Goal: Transaction & Acquisition: Register for event/course

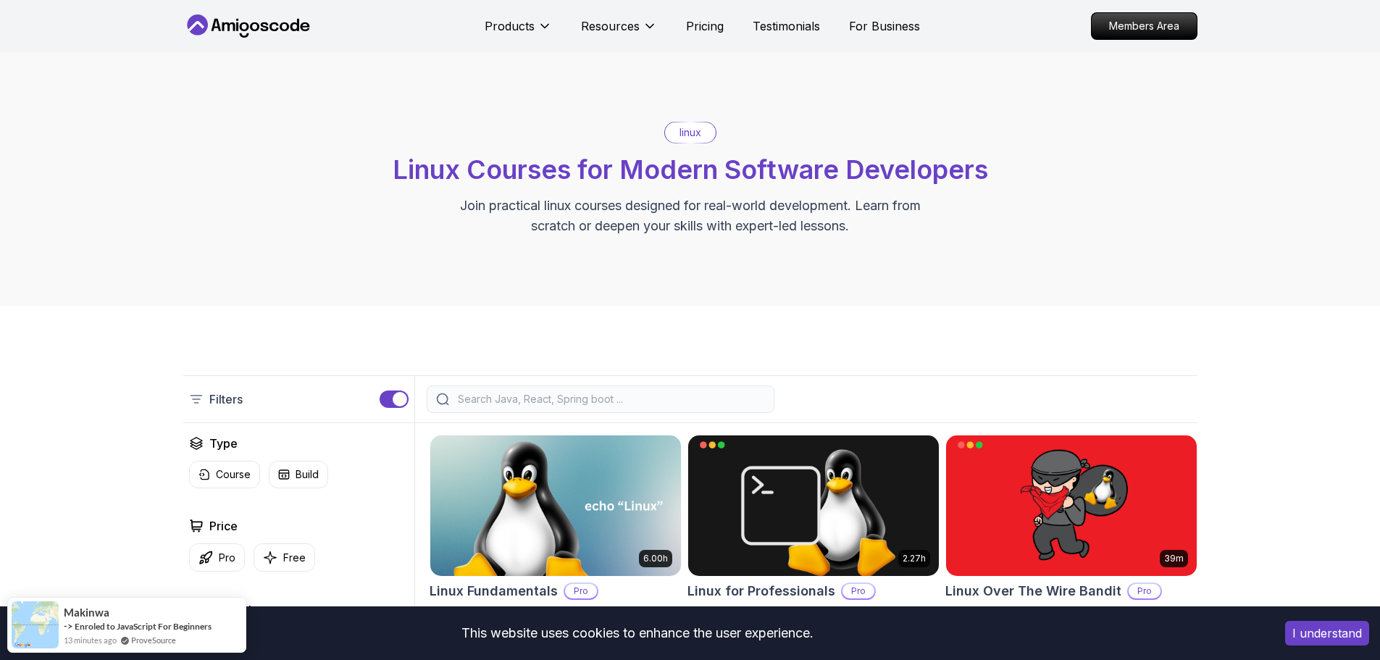
scroll to position [290, 0]
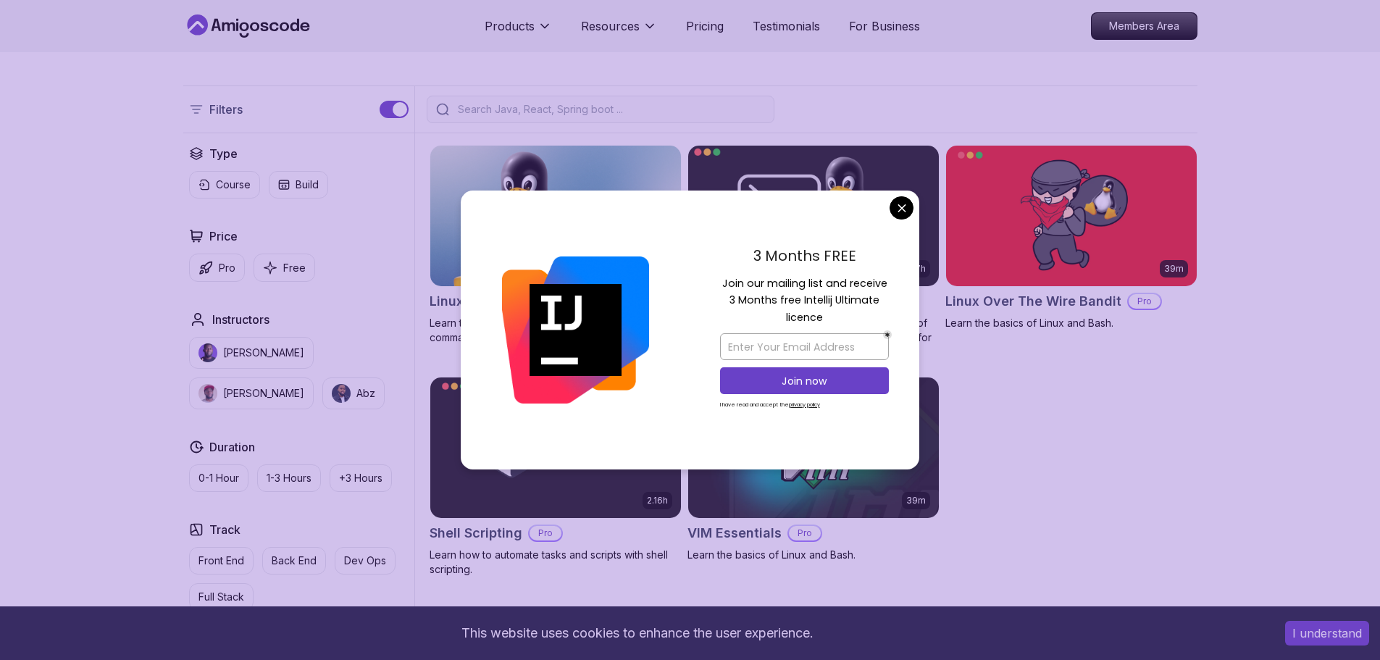
drag, startPoint x: 902, startPoint y: 209, endPoint x: 903, endPoint y: 232, distance: 23.2
click at [902, 209] on body "This website uses cookies to enhance the user experience. I understand Products…" at bounding box center [690, 589] width 1380 height 1759
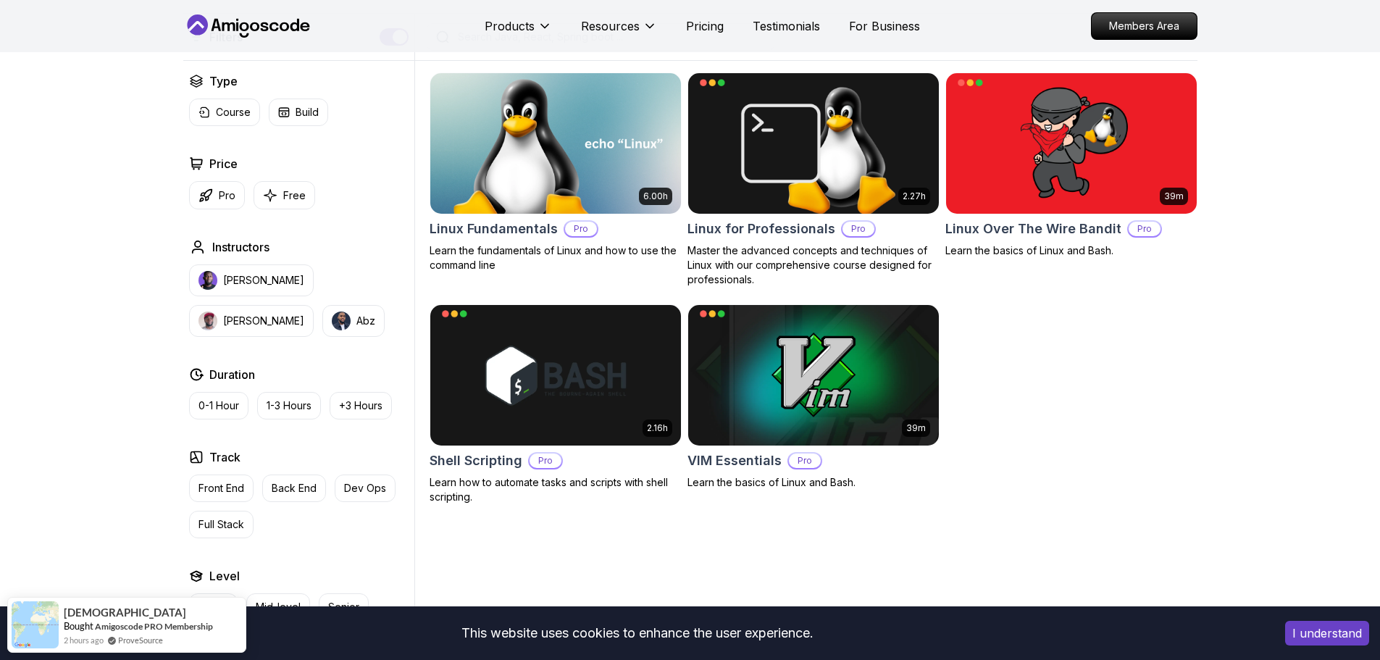
scroll to position [72, 0]
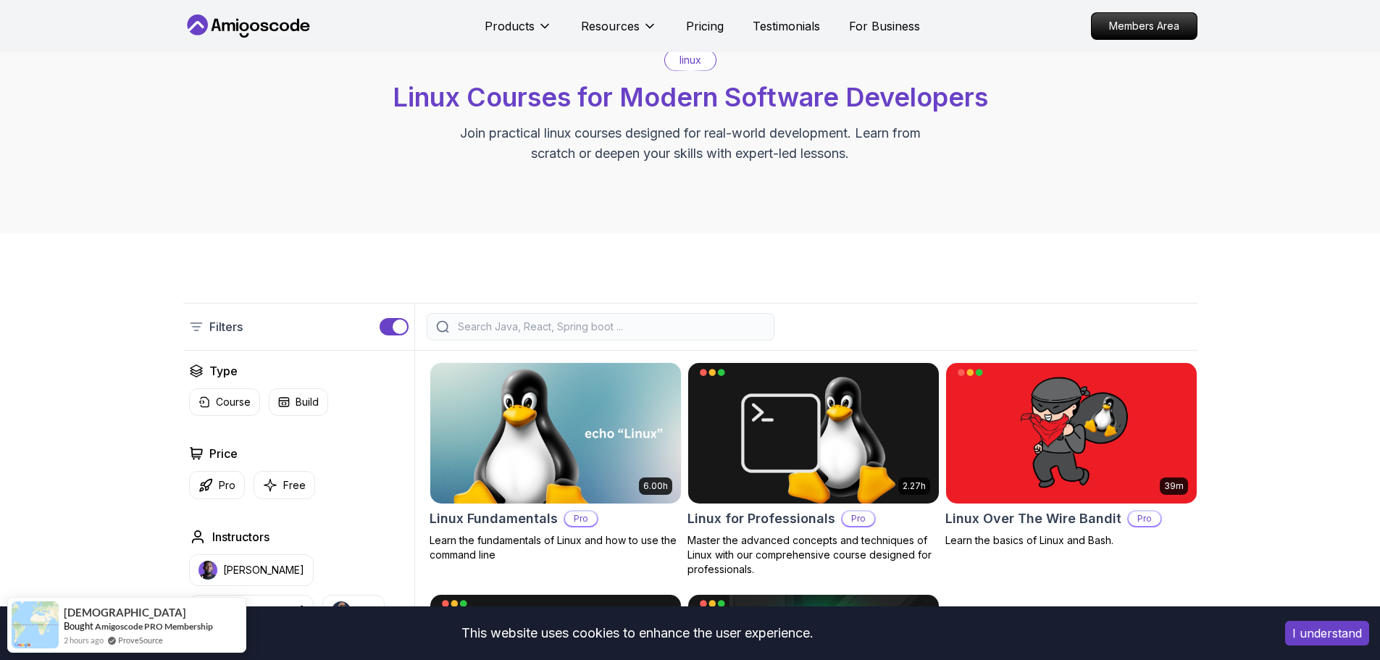
click at [297, 32] on icon at bounding box center [248, 25] width 130 height 23
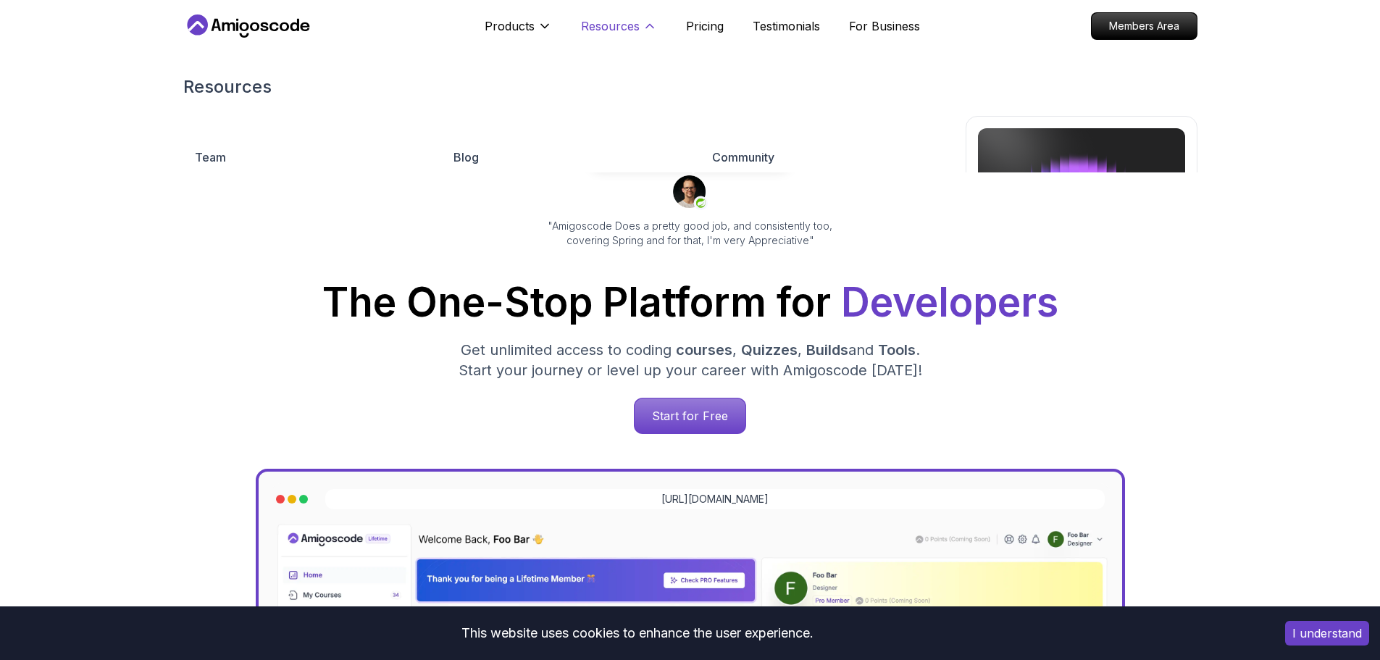
click at [616, 20] on p "Resources" at bounding box center [610, 25] width 59 height 17
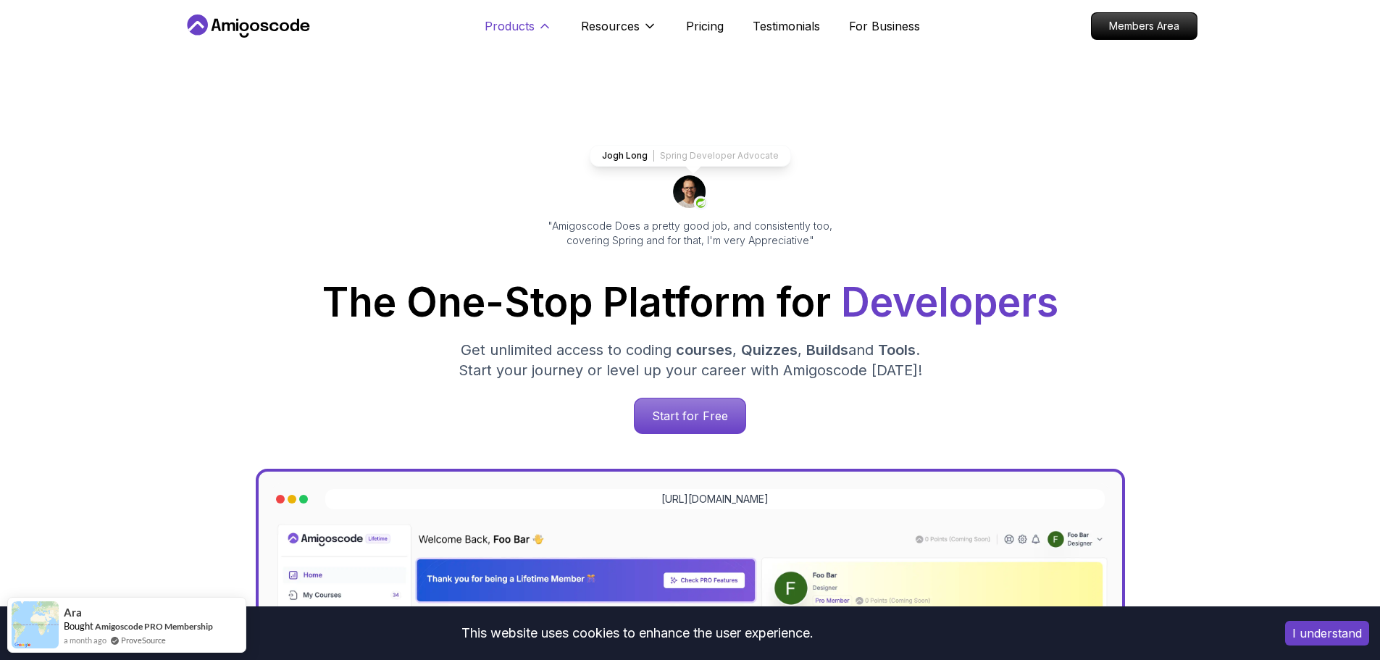
click at [527, 26] on p "Products" at bounding box center [510, 25] width 50 height 17
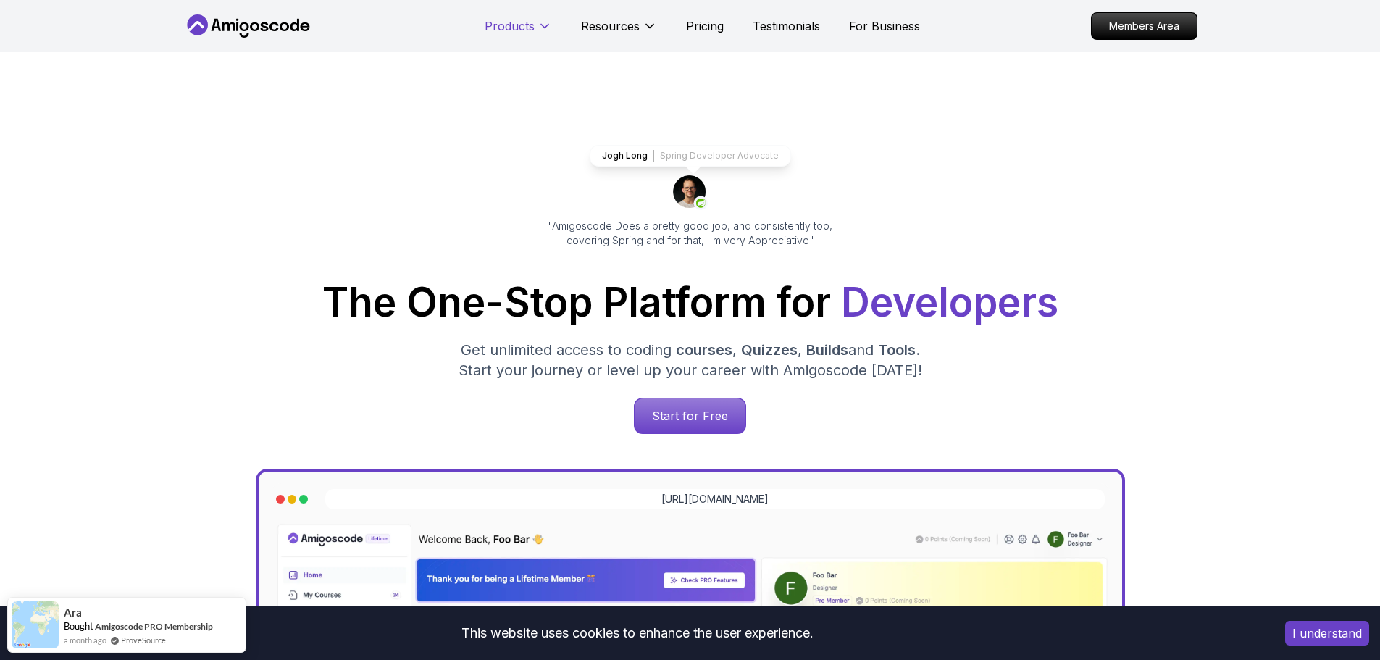
click at [527, 26] on p "Products" at bounding box center [510, 25] width 50 height 17
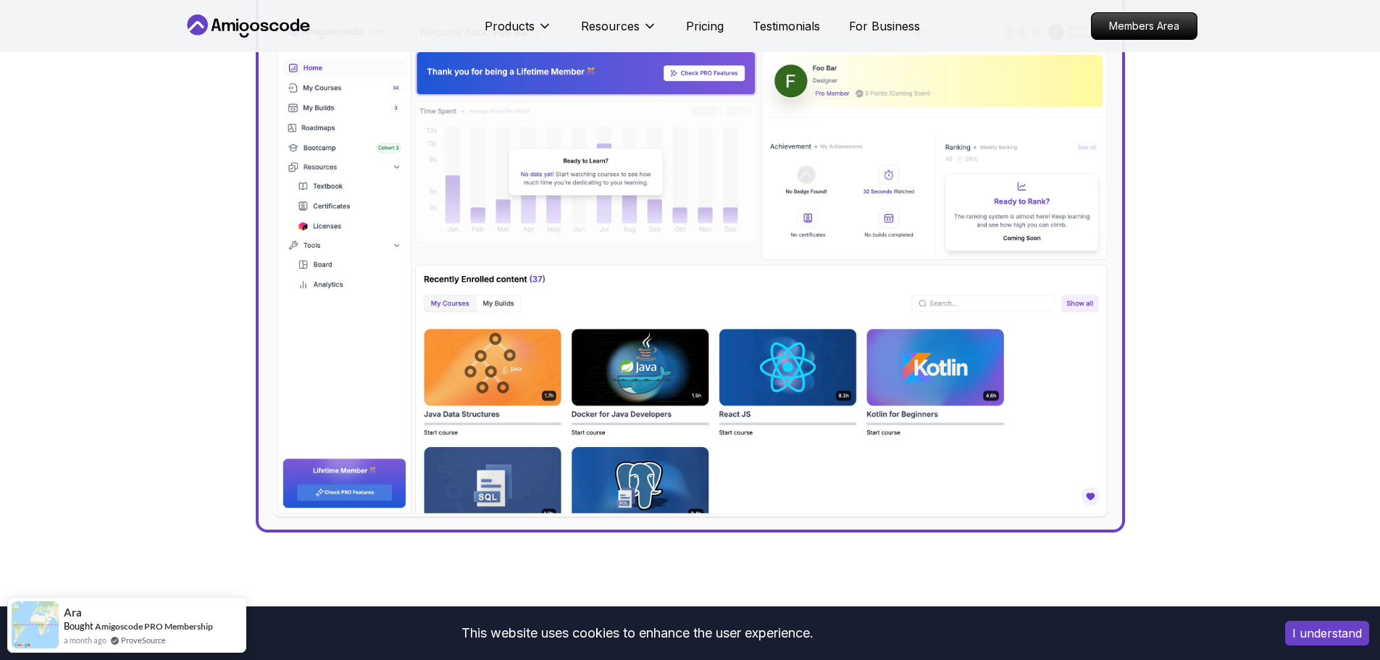
click at [142, 460] on div "Jogh Long Spring Developer Advocate "Amigoscode Does a pretty good job, and con…" at bounding box center [690, 85] width 1380 height 1080
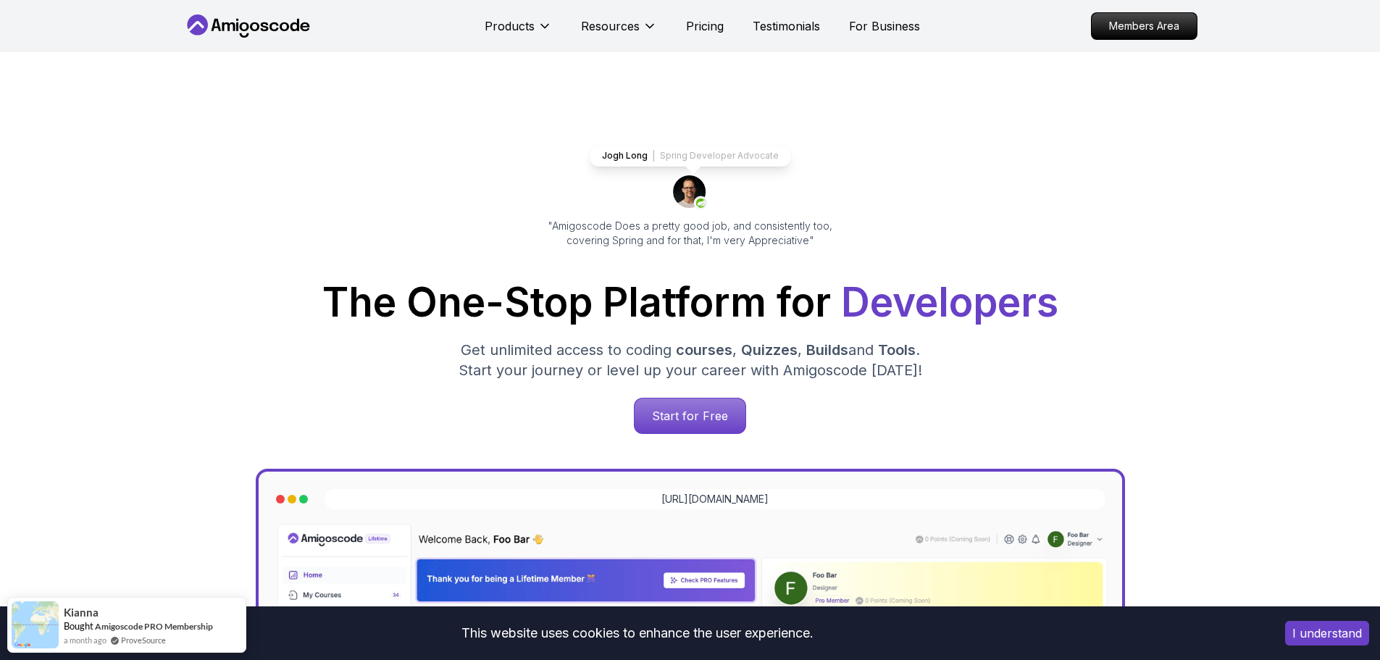
click at [282, 29] on icon at bounding box center [284, 26] width 9 height 9
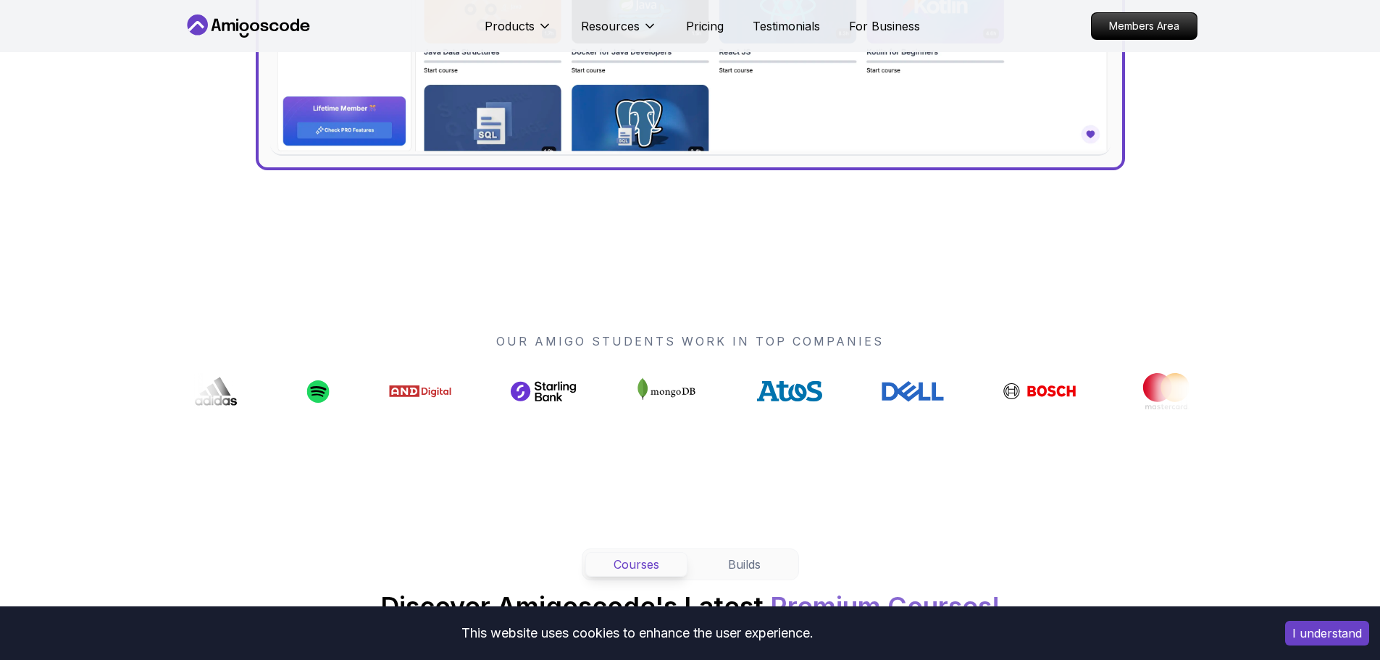
scroll to position [1304, 0]
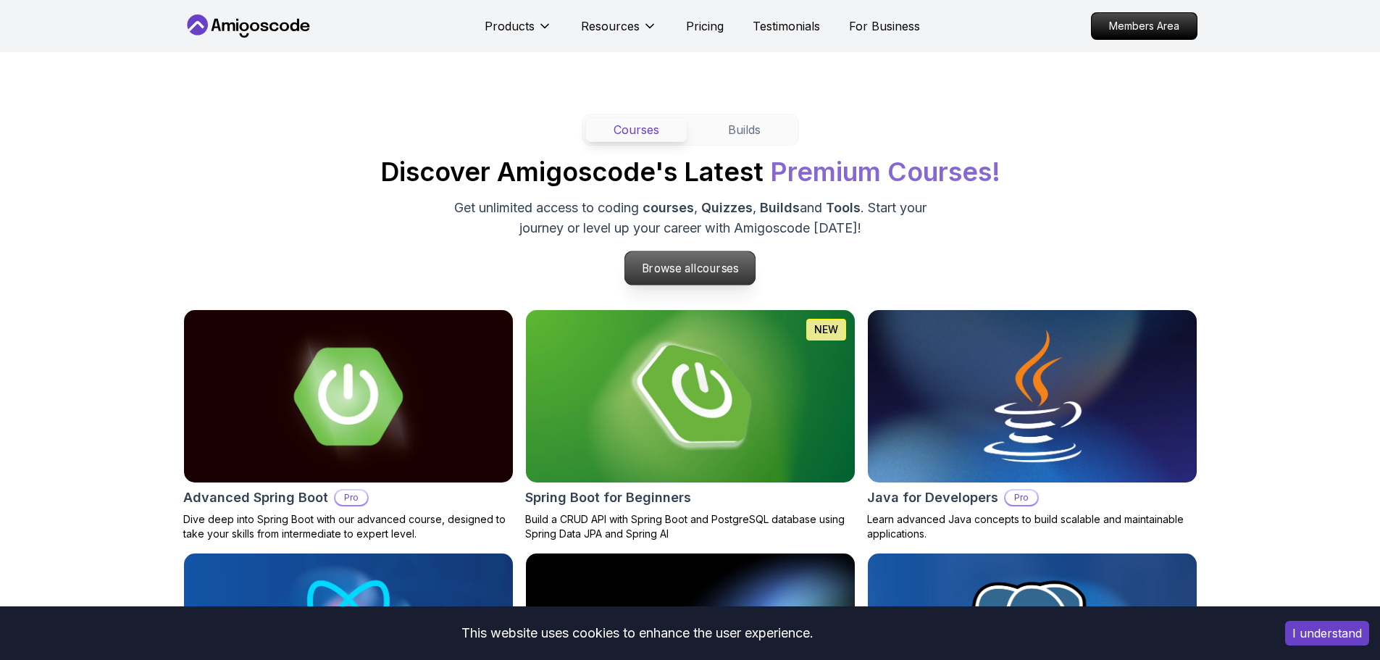
click at [698, 269] on span "courses" at bounding box center [718, 269] width 42 height 14
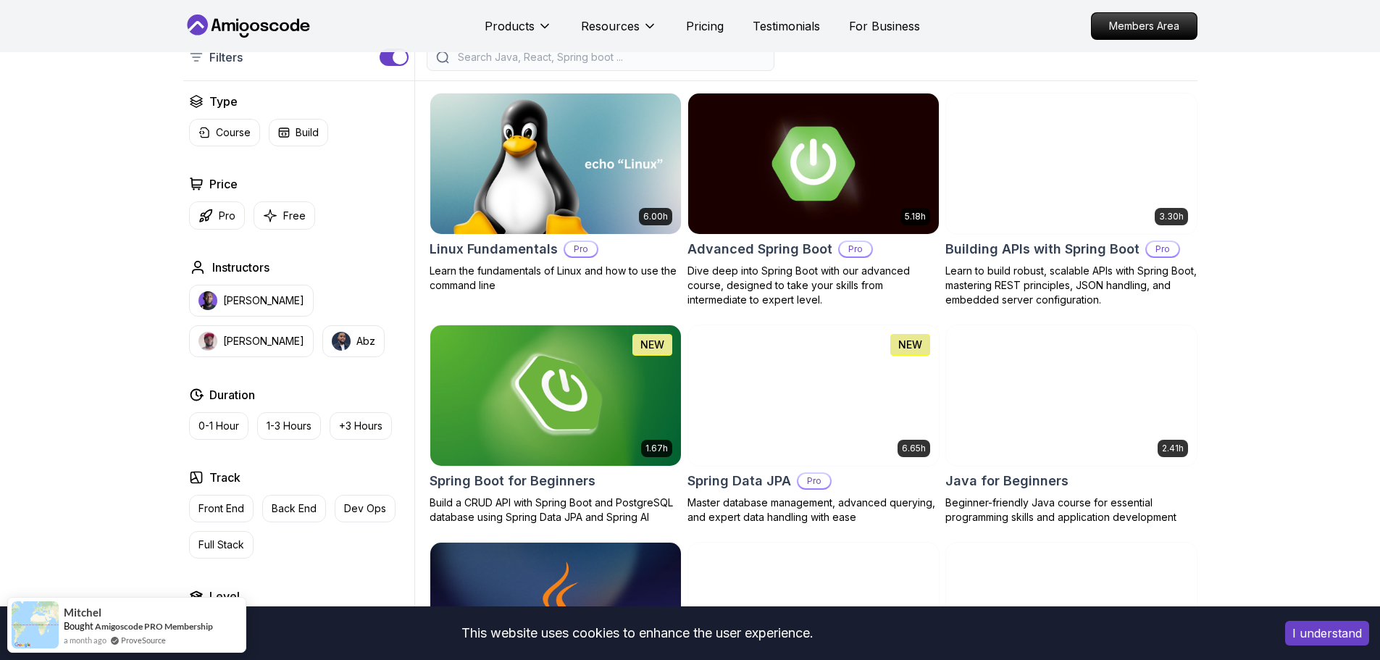
scroll to position [290, 0]
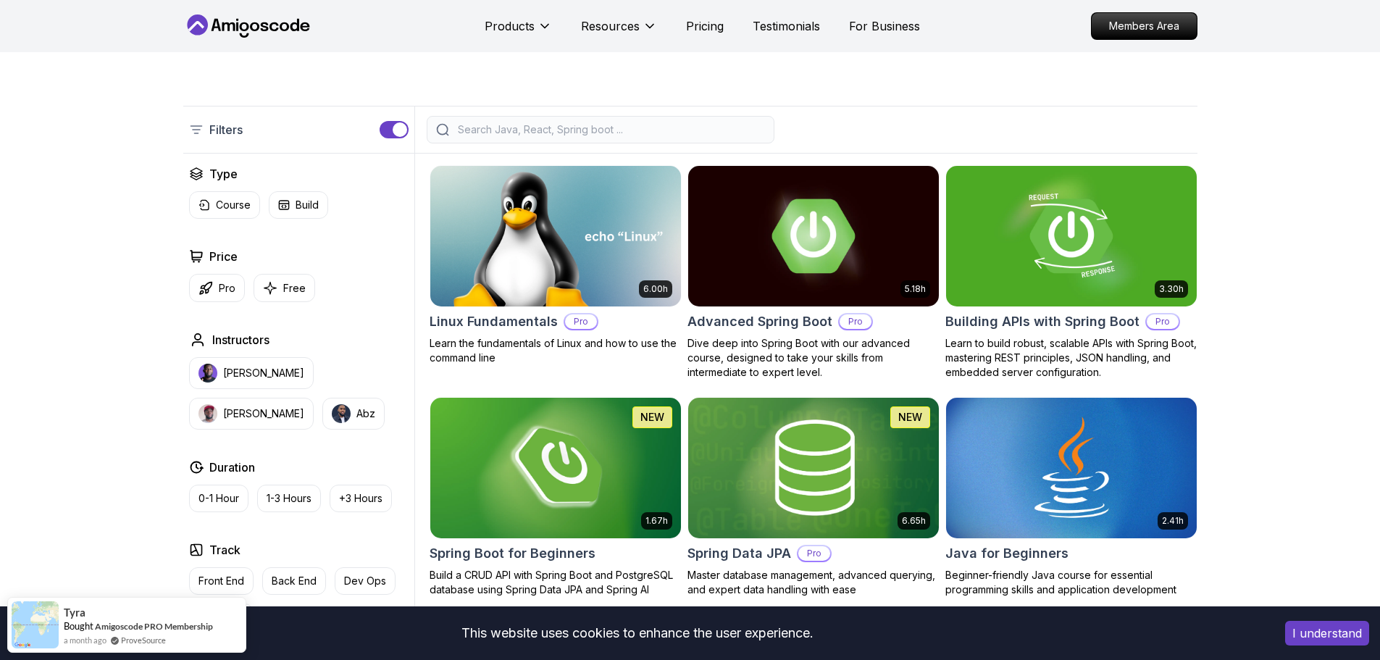
drag, startPoint x: 127, startPoint y: 330, endPoint x: 139, endPoint y: 328, distance: 12.5
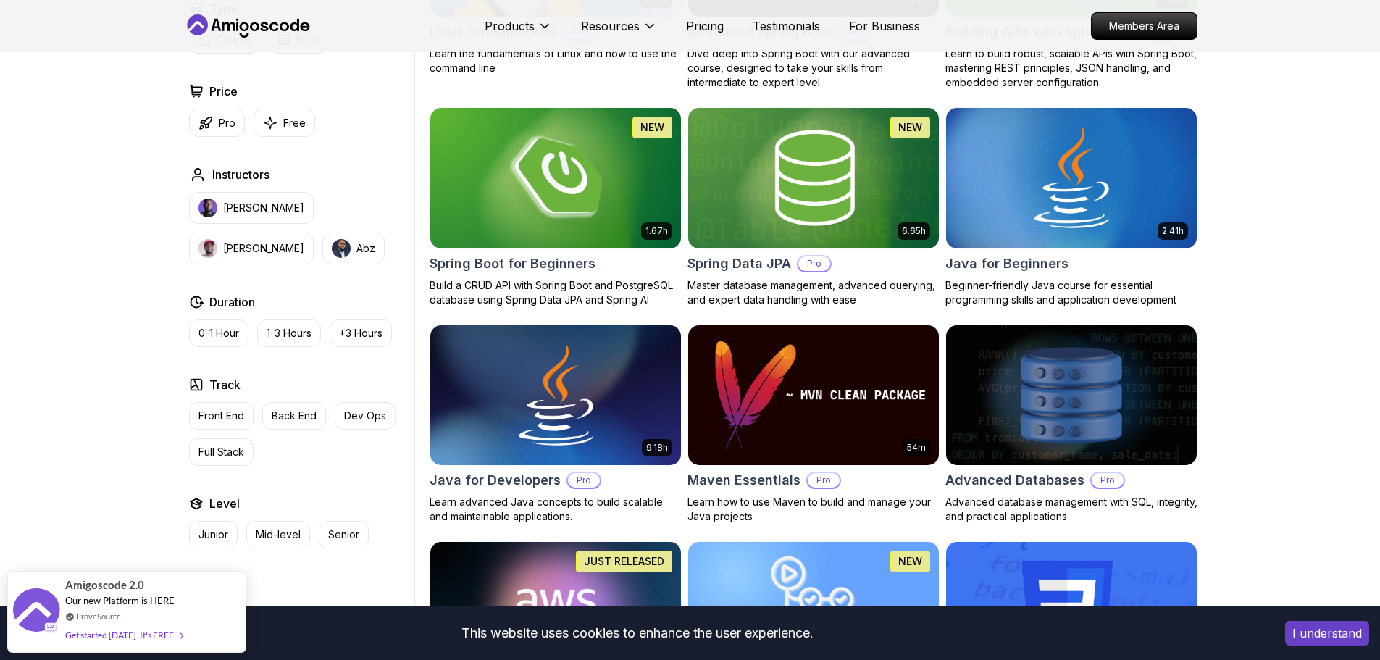
scroll to position [217, 0]
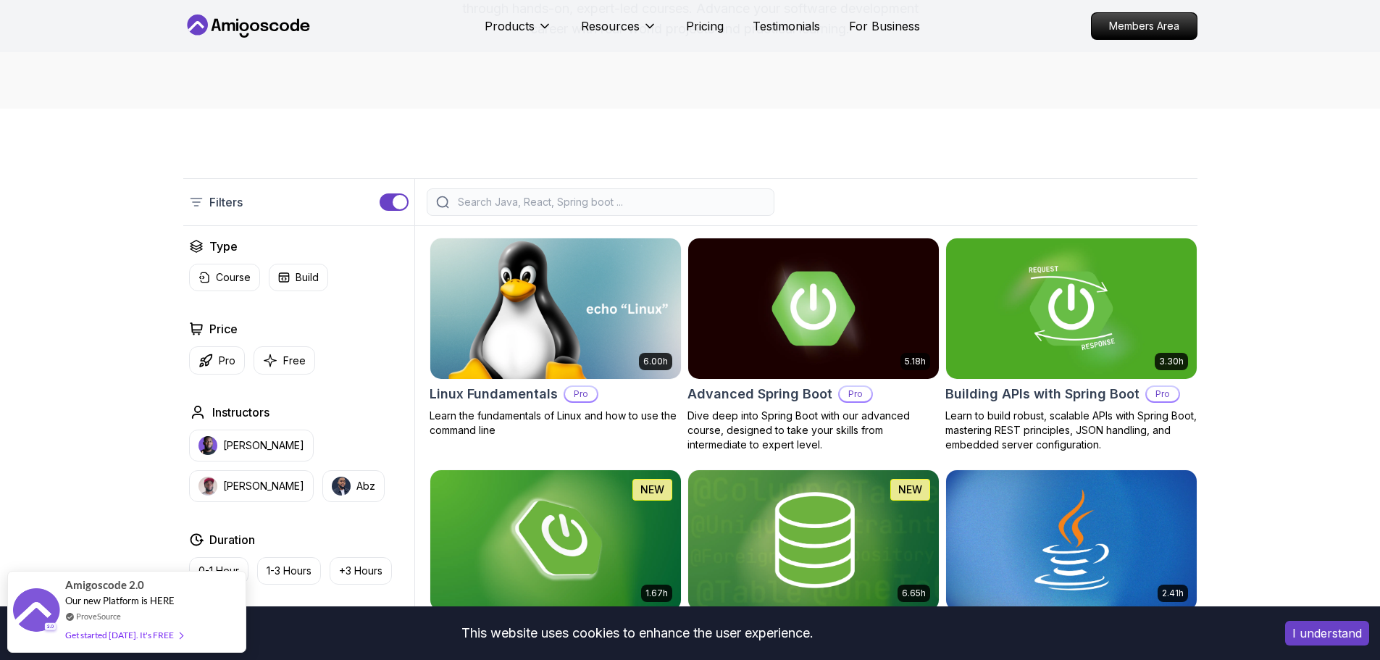
click at [495, 311] on img at bounding box center [555, 308] width 263 height 147
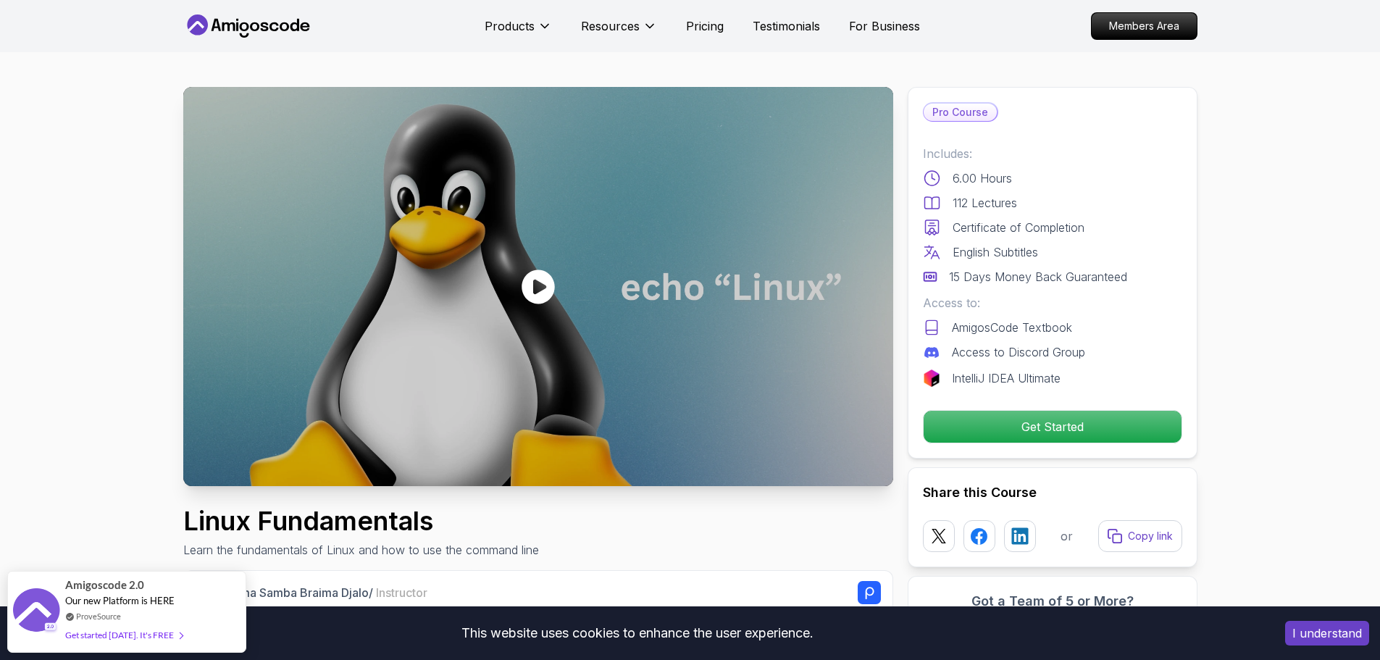
click at [230, 25] on icon at bounding box center [228, 26] width 13 height 9
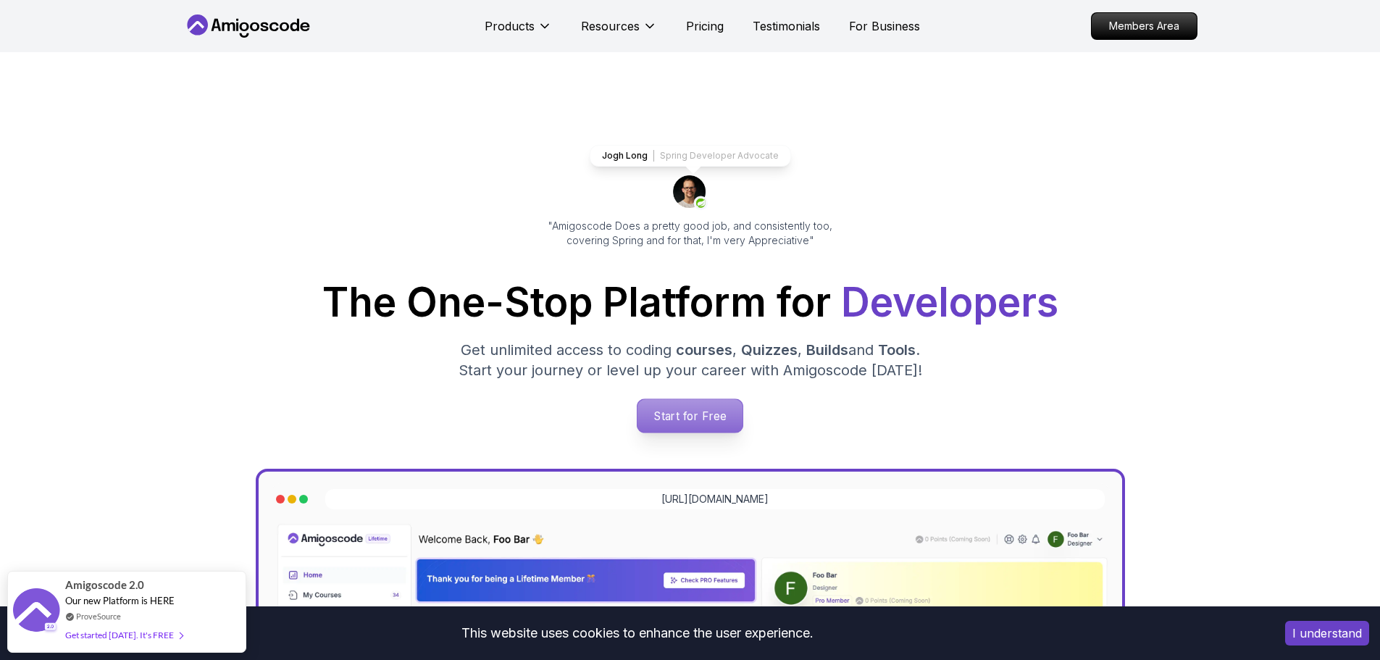
click at [673, 415] on p "Start for Free" at bounding box center [690, 415] width 105 height 33
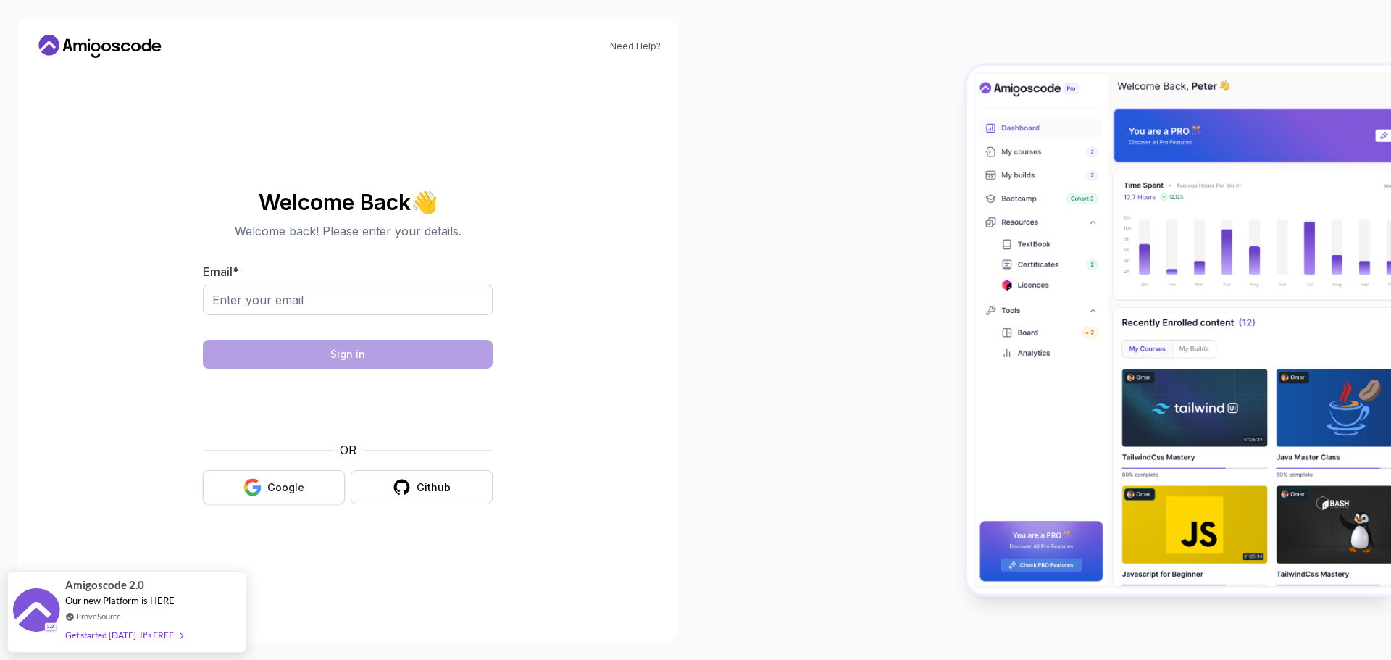
click at [267, 485] on button "Google" at bounding box center [274, 487] width 142 height 34
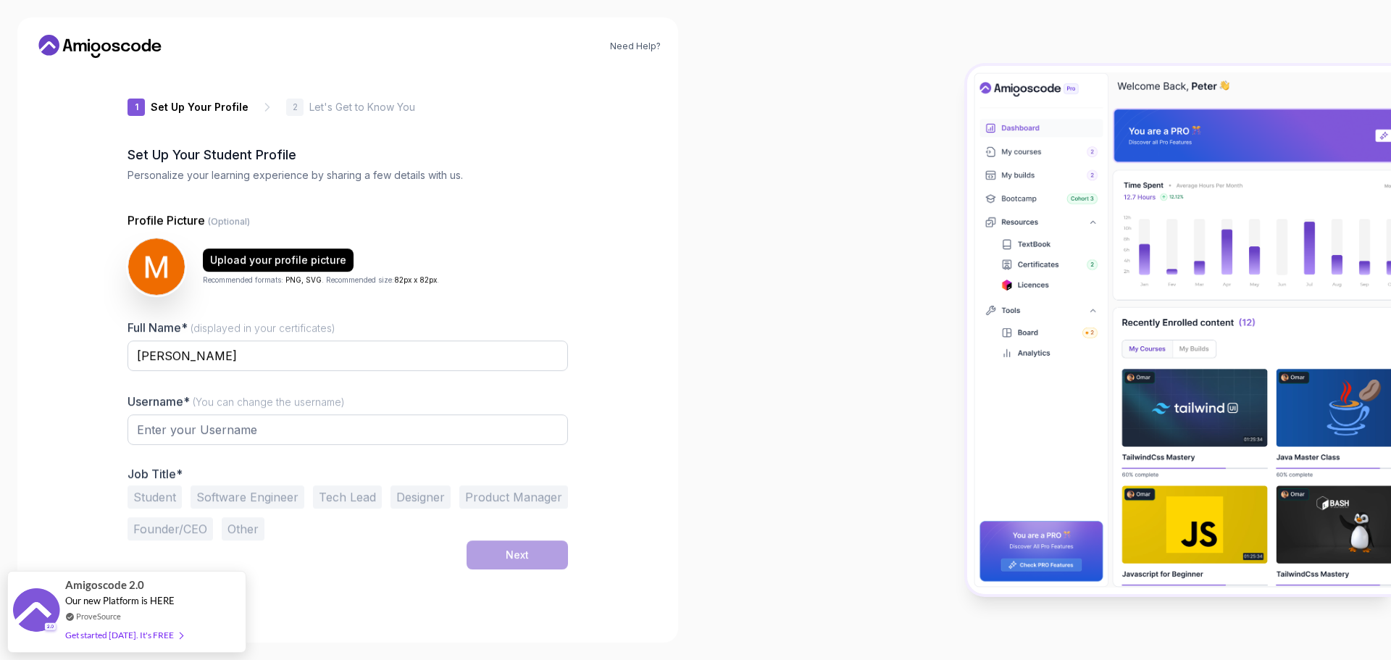
type input "fiercebisondeff8"
click at [200, 422] on input "fiercebisondeff8" at bounding box center [348, 429] width 441 height 30
click at [761, 360] on div at bounding box center [1044, 330] width 696 height 660
click at [248, 530] on button "Other" at bounding box center [243, 528] width 43 height 23
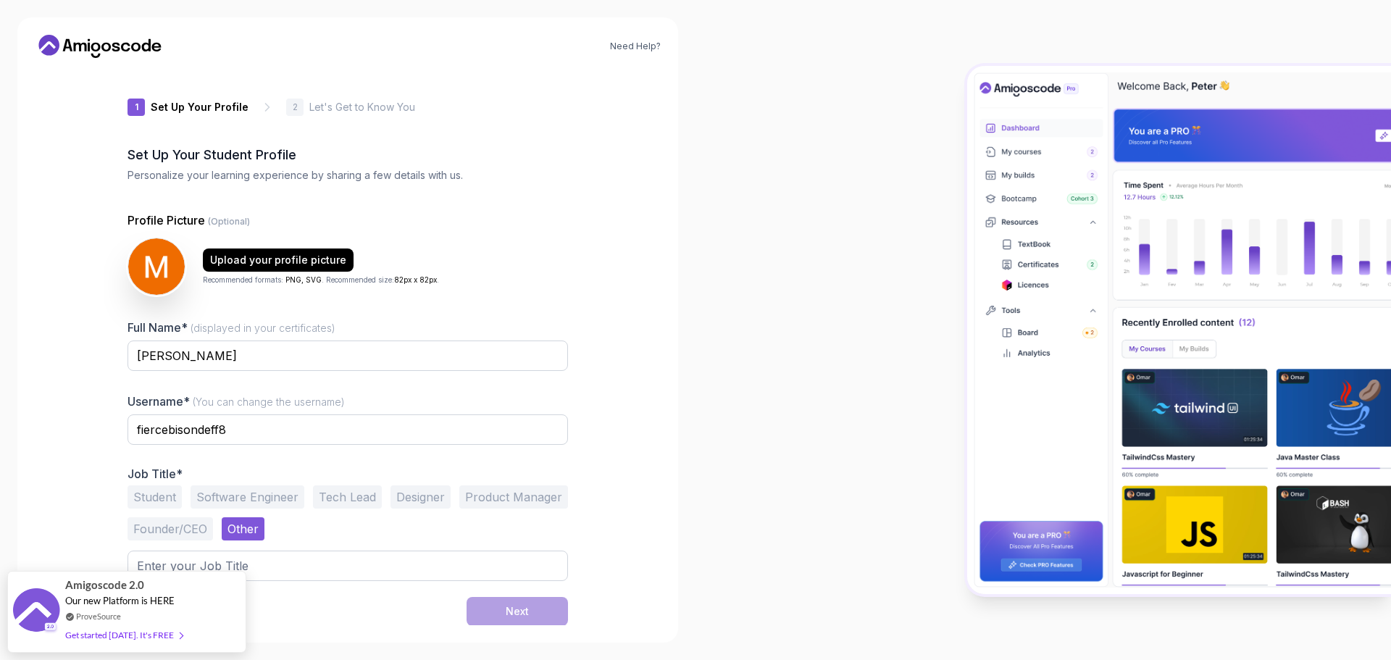
scroll to position [1, 0]
click at [377, 553] on input "text" at bounding box center [348, 565] width 441 height 30
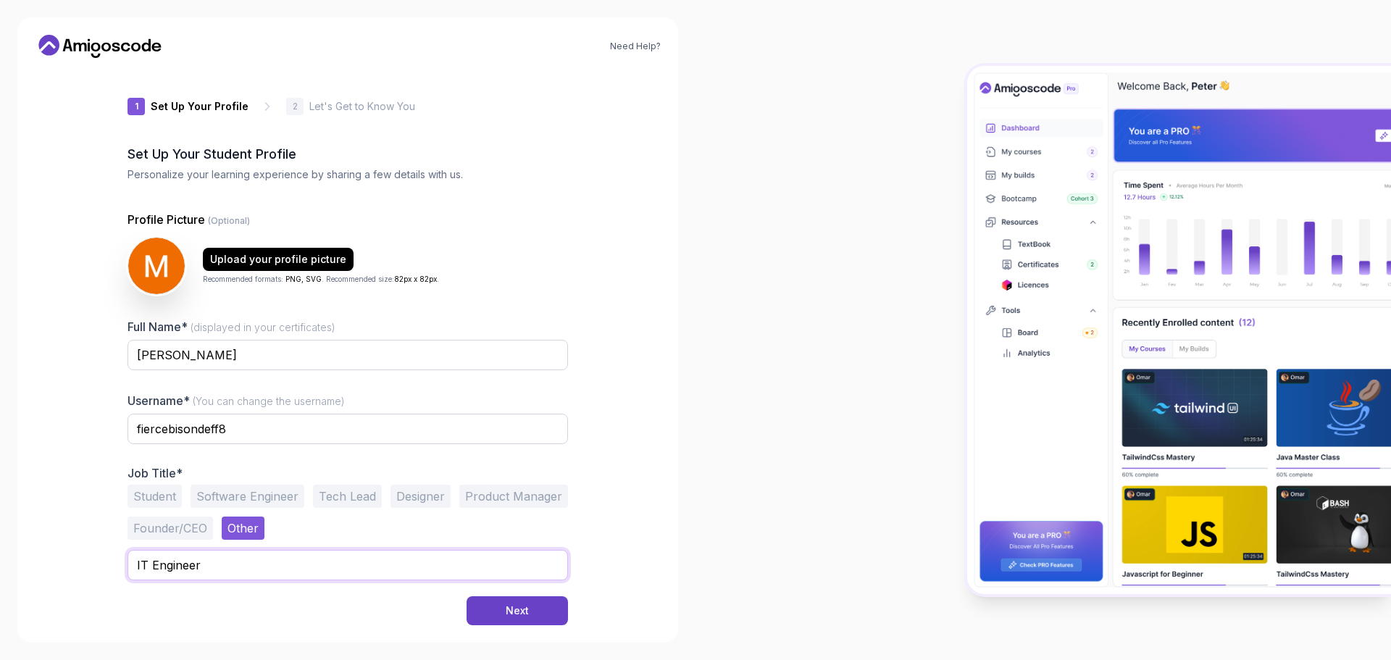
type input "IT Engineer"
click at [467, 596] on button "Next" at bounding box center [517, 610] width 101 height 29
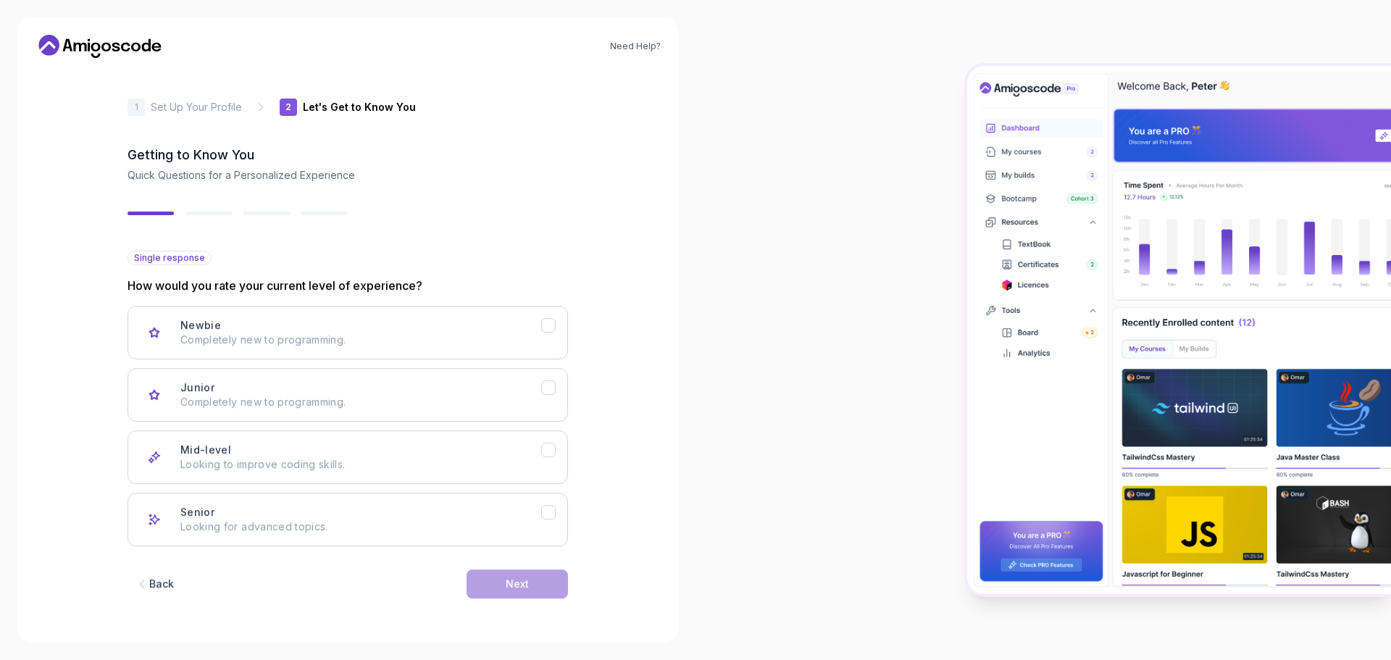
scroll to position [0, 0]
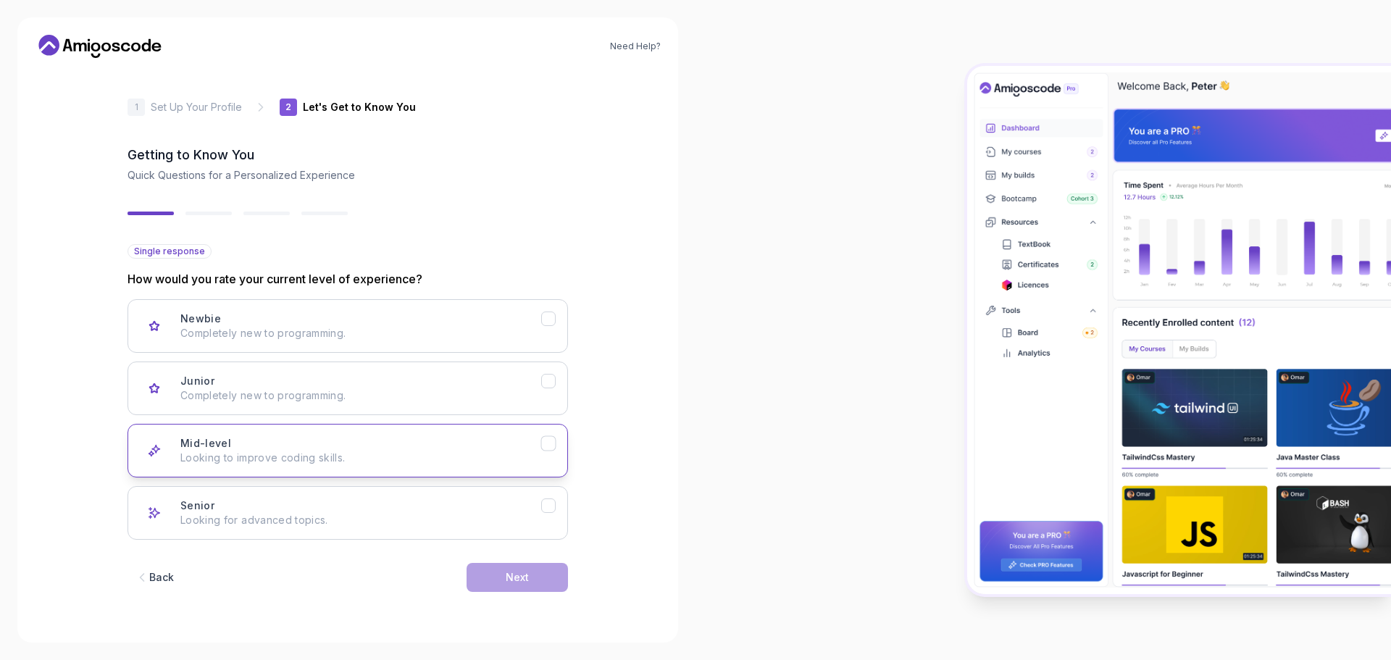
click at [290, 454] on p "Looking to improve coding skills." at bounding box center [360, 458] width 361 height 14
click at [445, 464] on p "Looking to improve coding skills." at bounding box center [360, 458] width 361 height 14
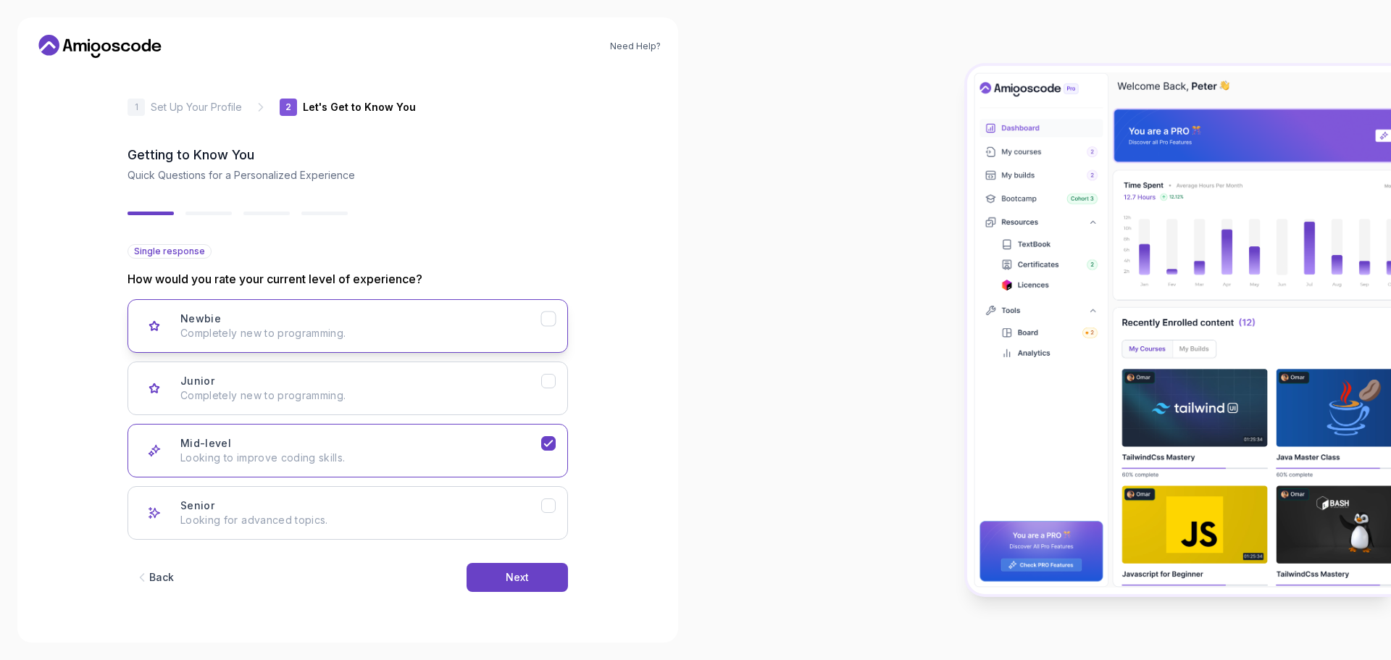
click at [423, 351] on button "Newbie Completely new to programming." at bounding box center [348, 326] width 441 height 54
click at [496, 564] on button "Next" at bounding box center [517, 577] width 101 height 29
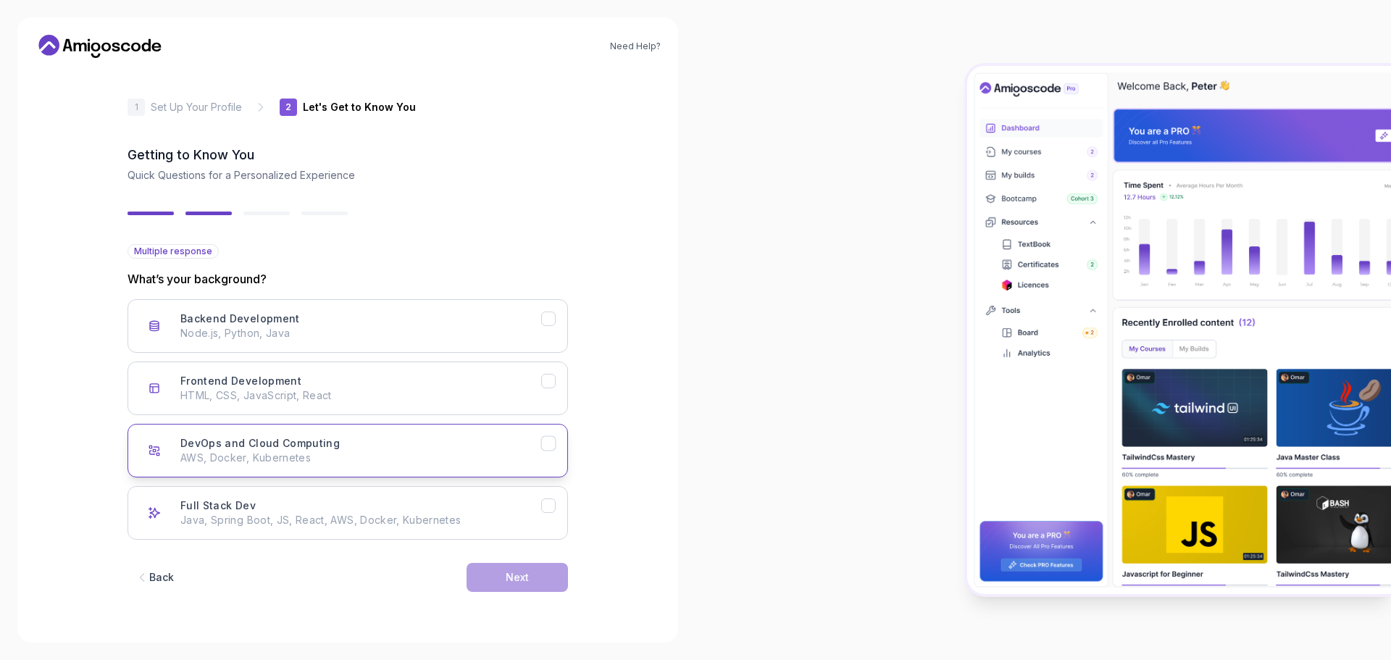
click at [320, 452] on p "AWS, Docker, Kubernetes" at bounding box center [360, 458] width 361 height 14
click at [491, 578] on button "Next" at bounding box center [517, 577] width 101 height 29
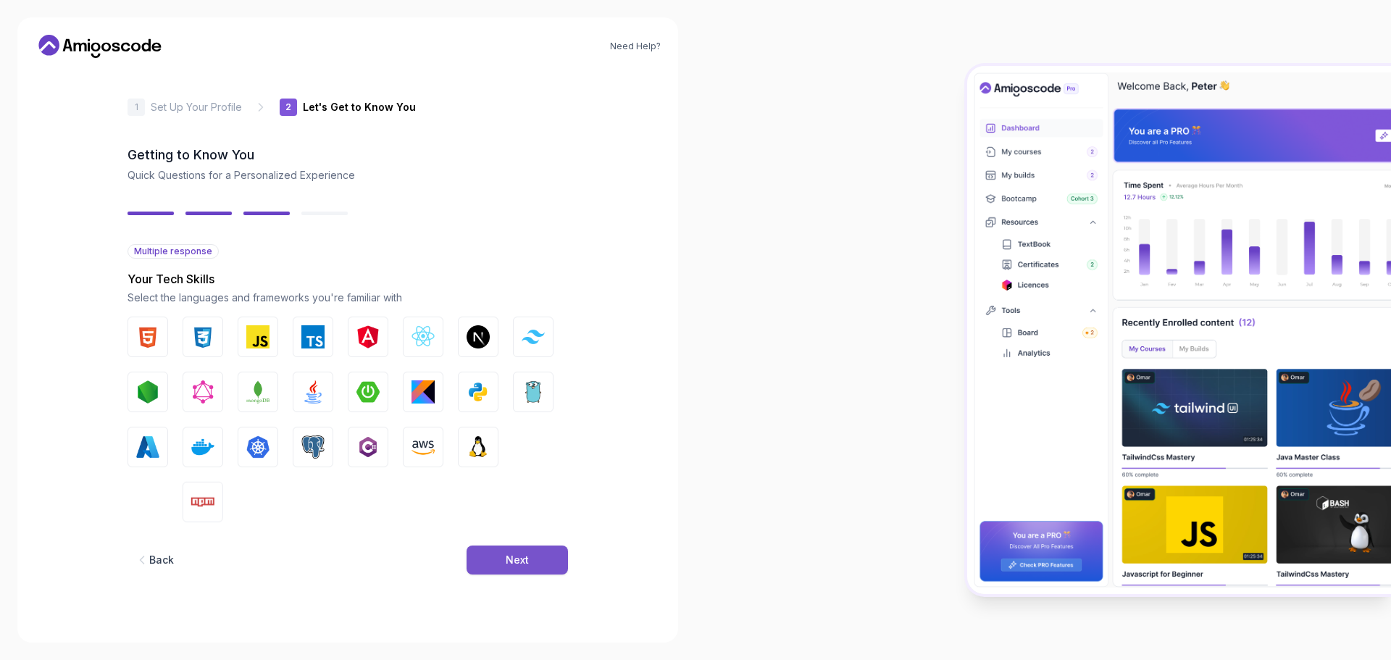
click at [510, 553] on div "Next" at bounding box center [517, 560] width 23 height 14
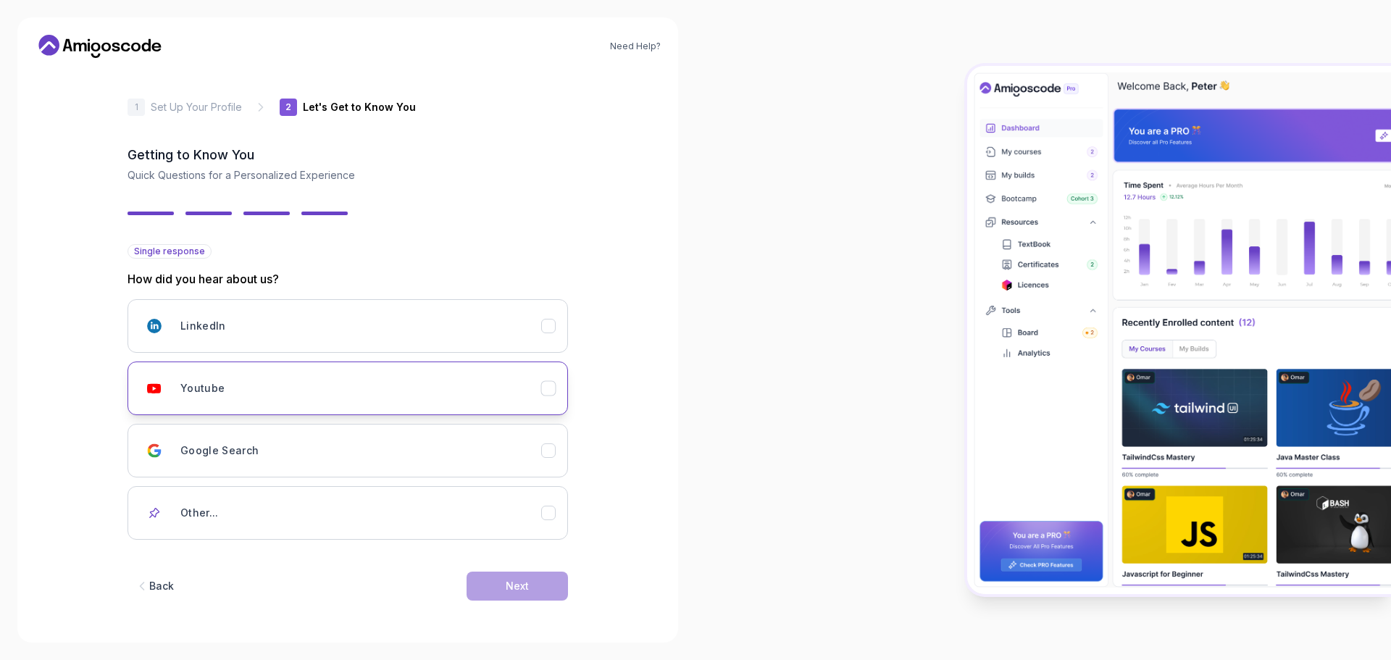
click at [328, 414] on button "Youtube" at bounding box center [348, 389] width 441 height 54
click at [503, 580] on button "Next" at bounding box center [517, 586] width 101 height 29
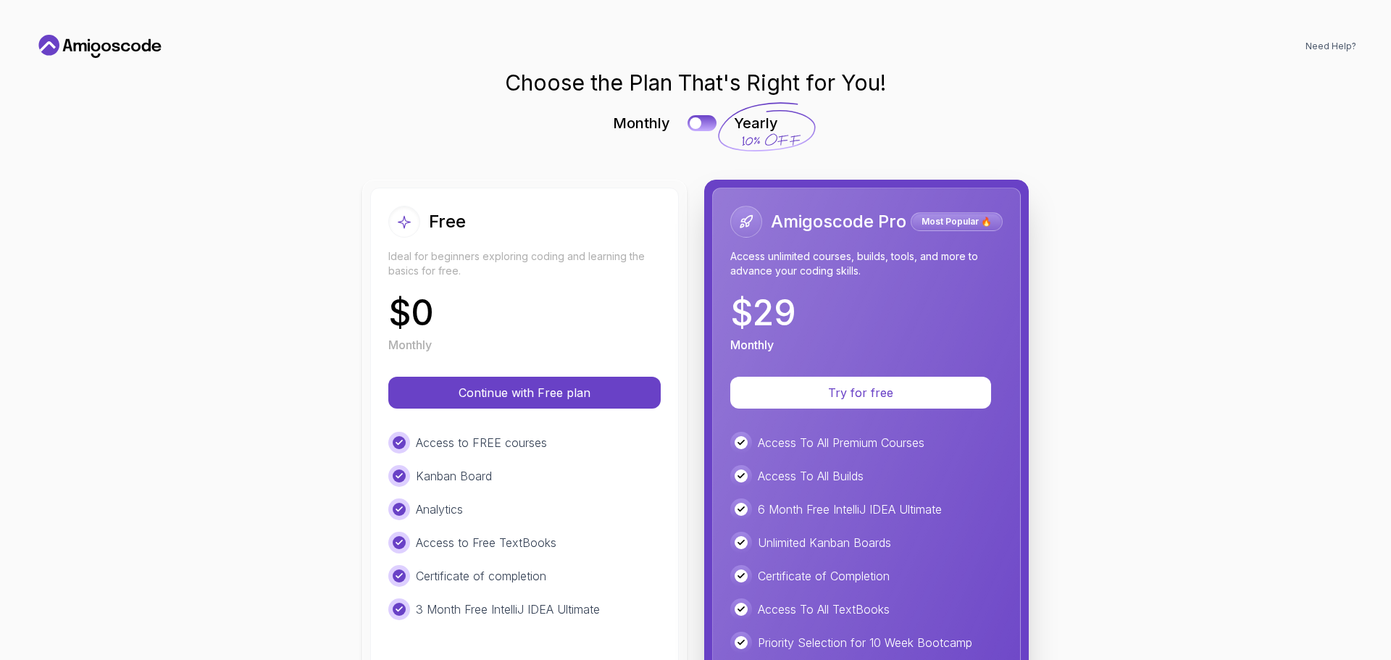
click at [554, 363] on div "Free Ideal for beginners exploring coding and learning the basics for free. $ 0…" at bounding box center [524, 530] width 309 height 684
click at [694, 123] on div at bounding box center [695, 123] width 12 height 12
click at [694, 121] on button at bounding box center [702, 122] width 30 height 17
click at [512, 385] on p "Continue with Free plan" at bounding box center [525, 393] width 226 height 17
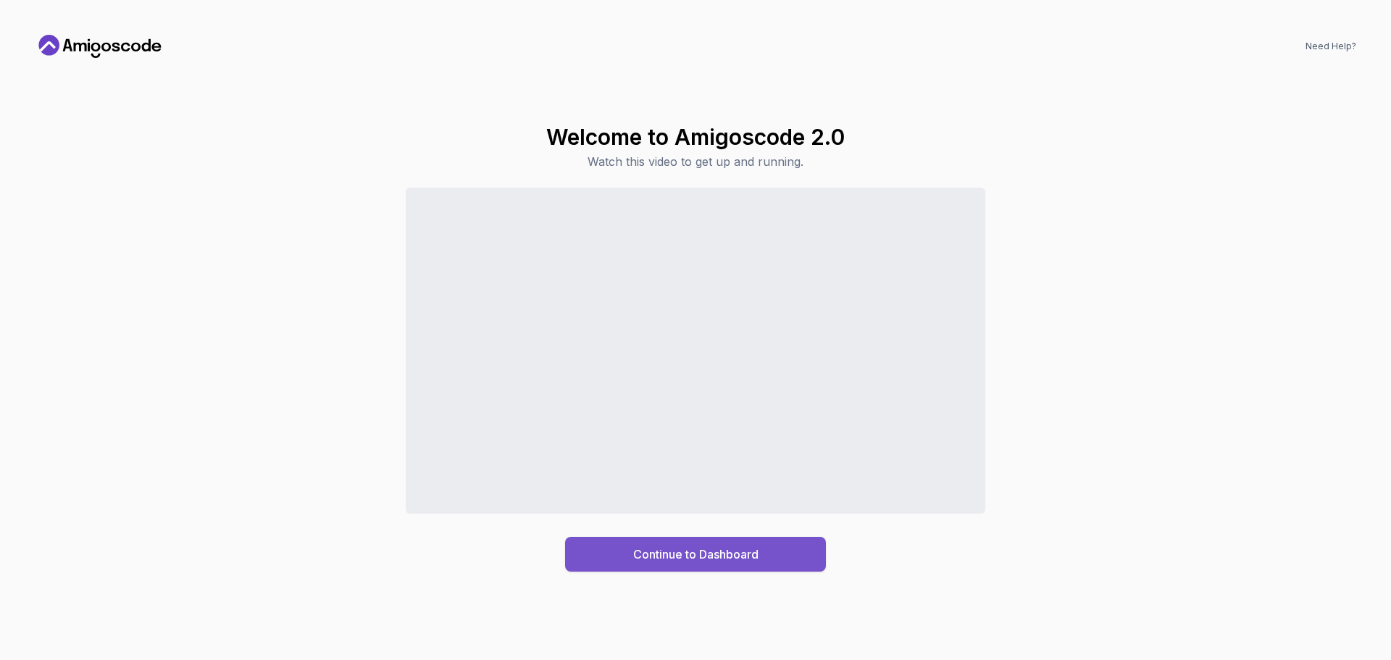
click at [686, 551] on div "Continue to Dashboard" at bounding box center [695, 554] width 125 height 17
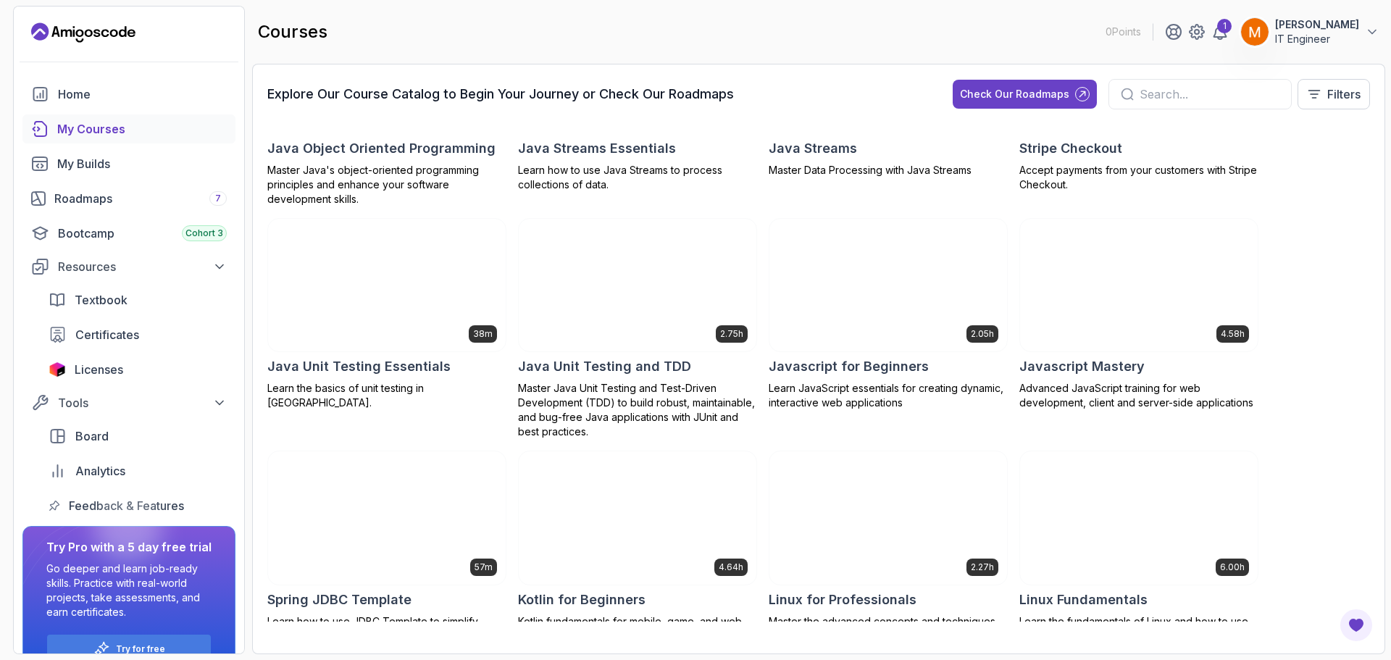
scroll to position [1449, 0]
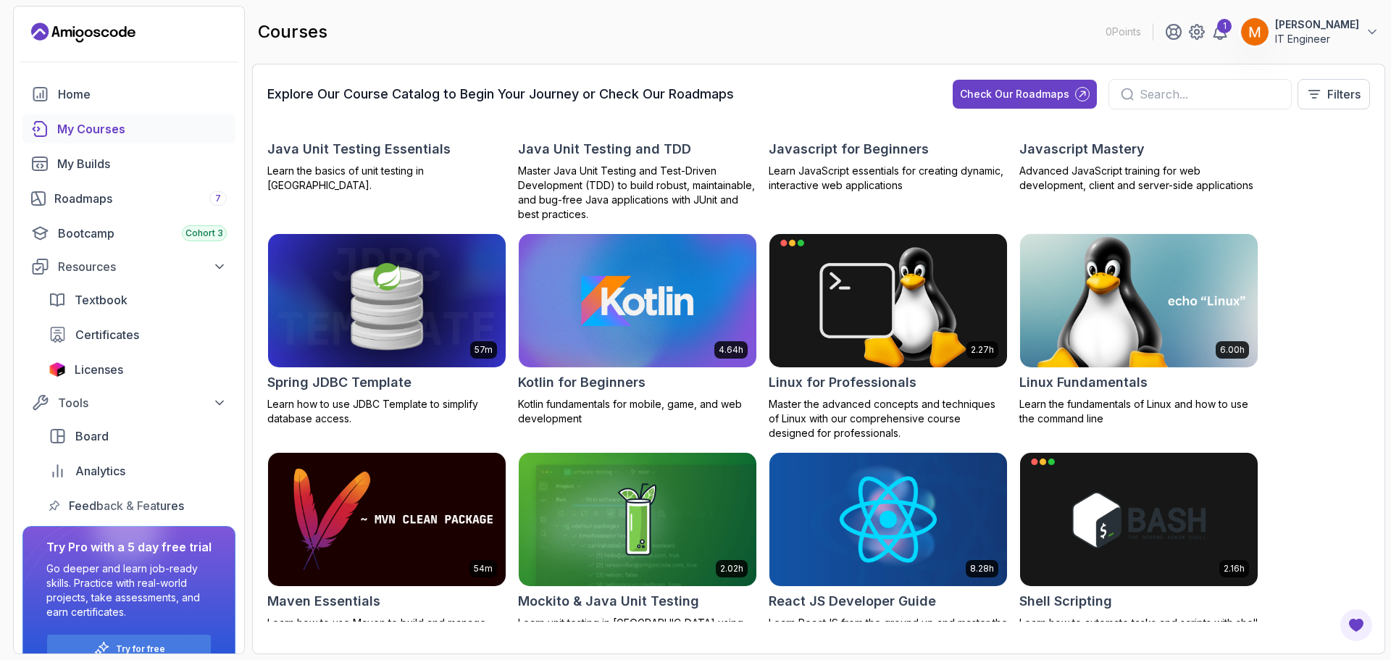
click at [1080, 285] on img at bounding box center [1138, 301] width 249 height 140
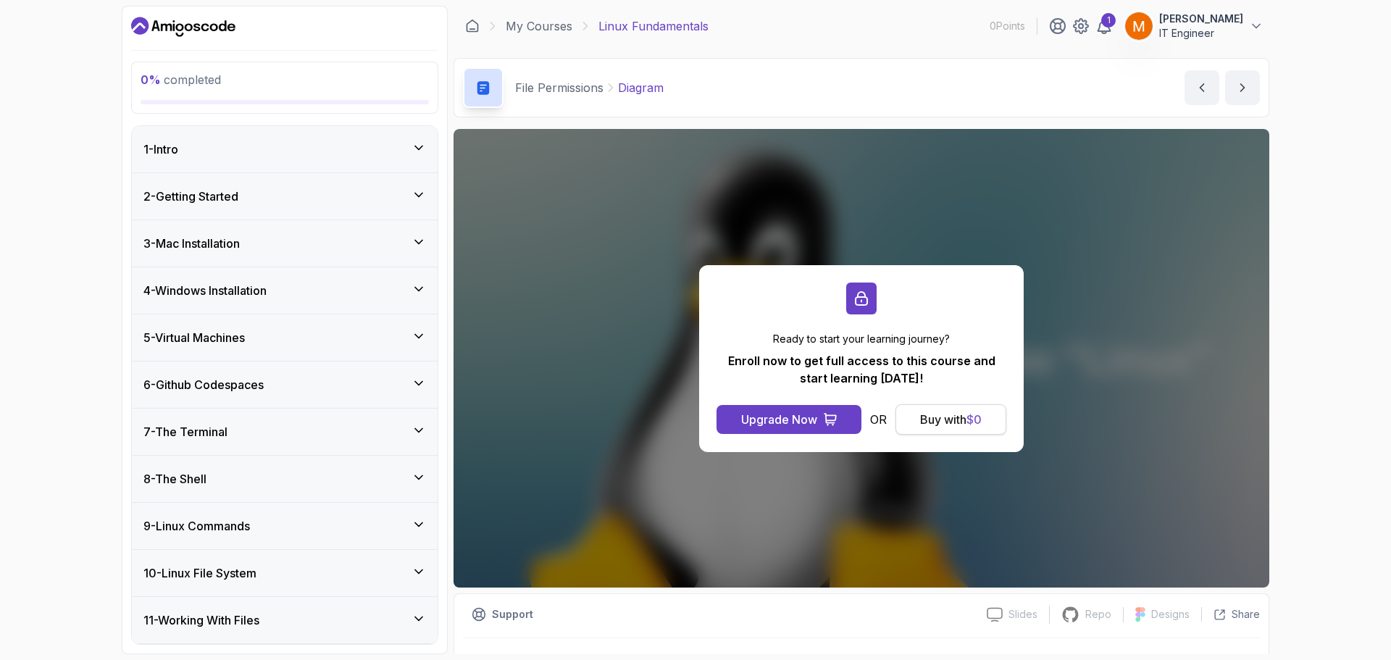
click at [958, 418] on div "Buy with $ 0" at bounding box center [951, 419] width 62 height 17
click at [945, 411] on div "Buy with $ 0" at bounding box center [951, 419] width 62 height 17
drag, startPoint x: 65, startPoint y: 489, endPoint x: 75, endPoint y: 493, distance: 10.4
click at [65, 489] on div "0 % completed 1 - Intro 2 - Getting Started 3 - Mac Installation 4 - Windows In…" at bounding box center [695, 330] width 1391 height 660
